Goal: Task Accomplishment & Management: Manage account settings

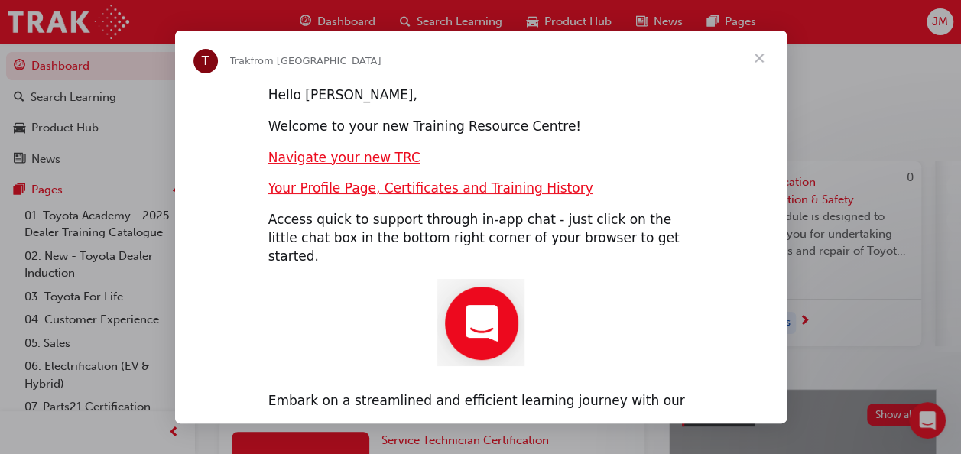
click at [757, 57] on span "Close" at bounding box center [759, 58] width 55 height 55
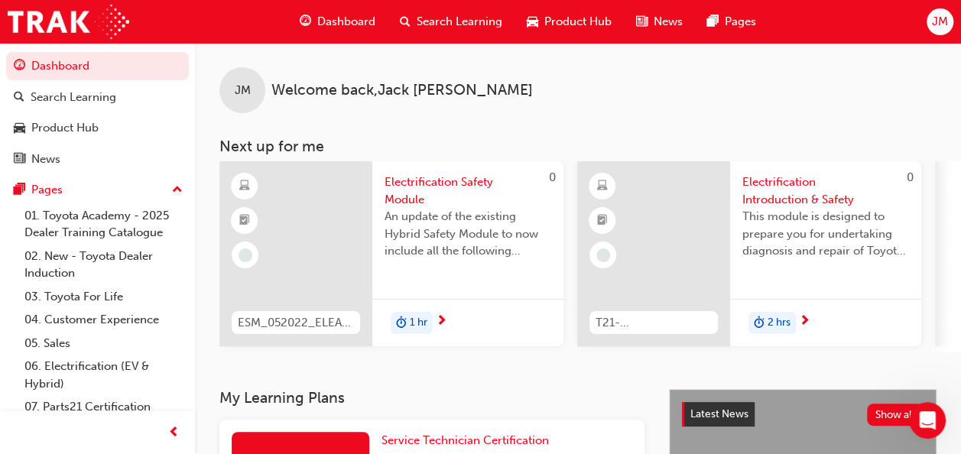
click at [936, 18] on span "JM" at bounding box center [940, 22] width 16 height 18
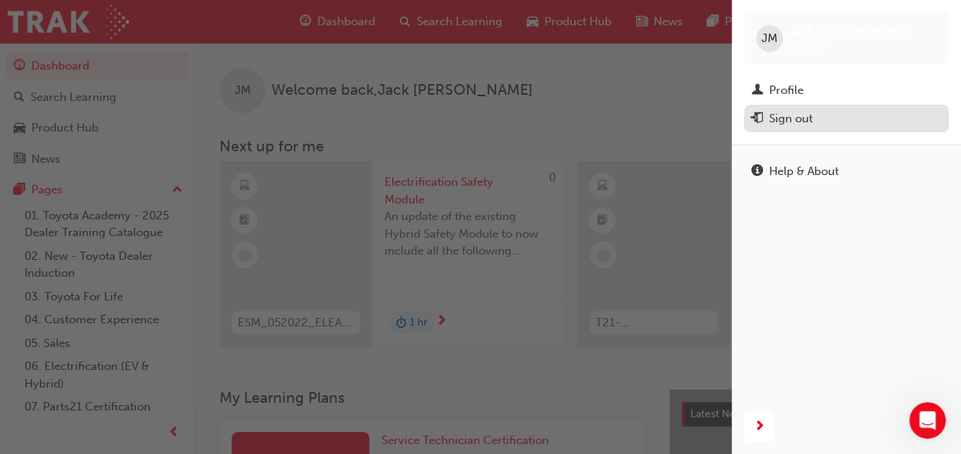
click at [834, 122] on div "Sign out" at bounding box center [847, 118] width 190 height 19
